Goal: Transaction & Acquisition: Purchase product/service

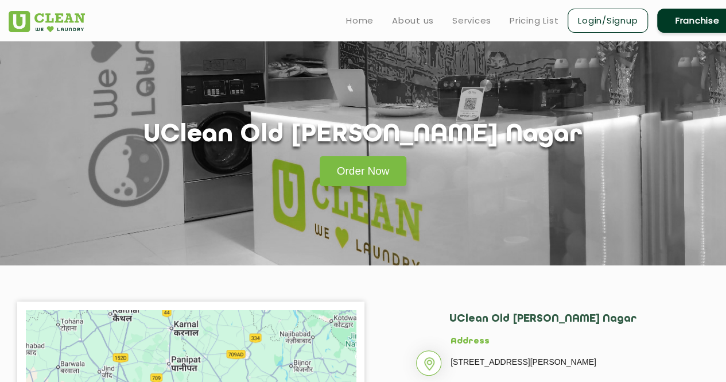
click at [491, 21] on ul "Home About us Services Pricing List Login/Signup Franchise" at bounding box center [537, 20] width 401 height 27
click at [466, 22] on link "Services" at bounding box center [471, 21] width 39 height 14
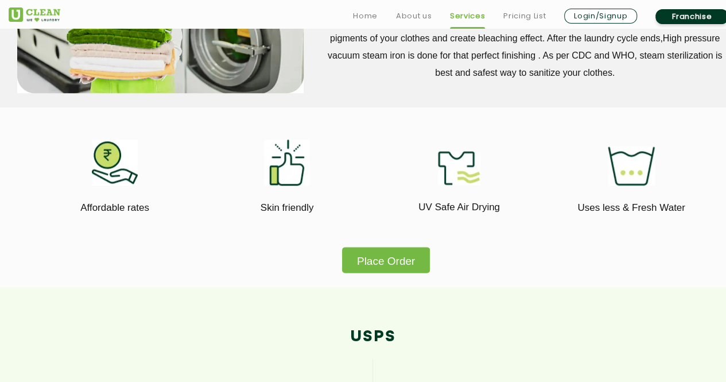
scroll to position [608, 0]
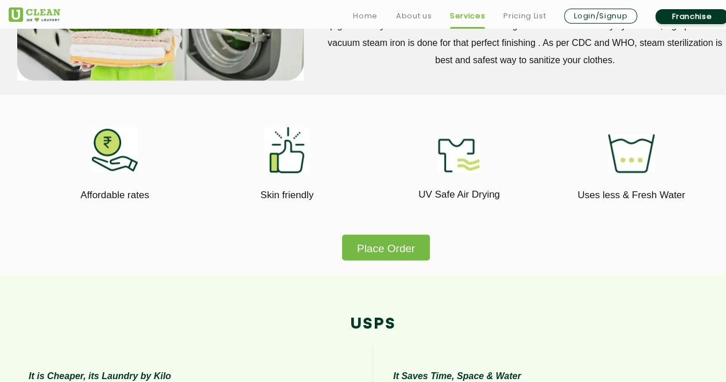
click at [401, 251] on button "Place Order" at bounding box center [386, 247] width 88 height 26
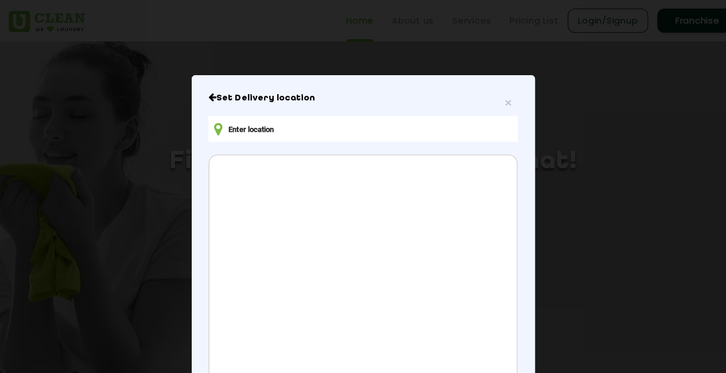
click at [293, 130] on input "text" at bounding box center [362, 129] width 309 height 26
type input "[PERSON_NAME]"
click at [505, 97] on span "×" at bounding box center [508, 102] width 7 height 13
